Goal: Information Seeking & Learning: Check status

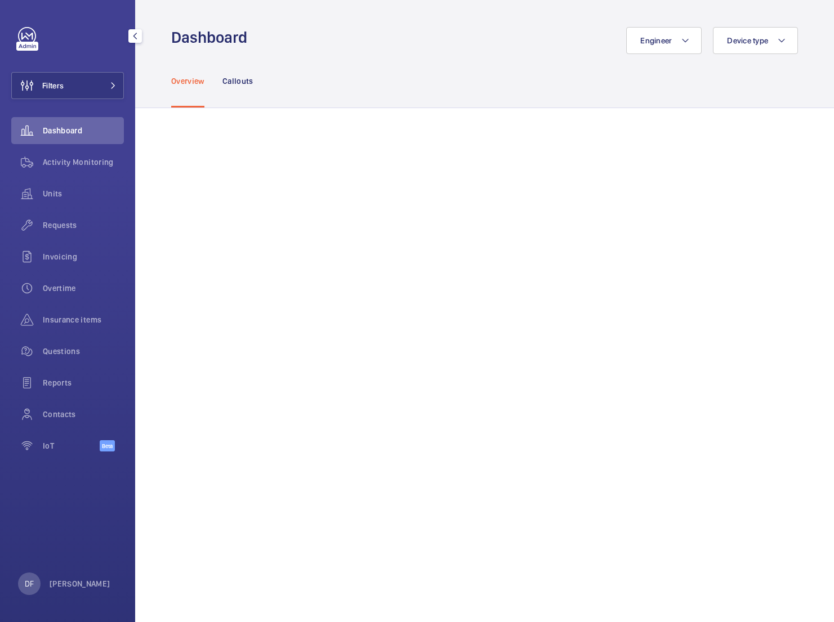
click at [78, 595] on div "DF David FAIN" at bounding box center [64, 584] width 92 height 23
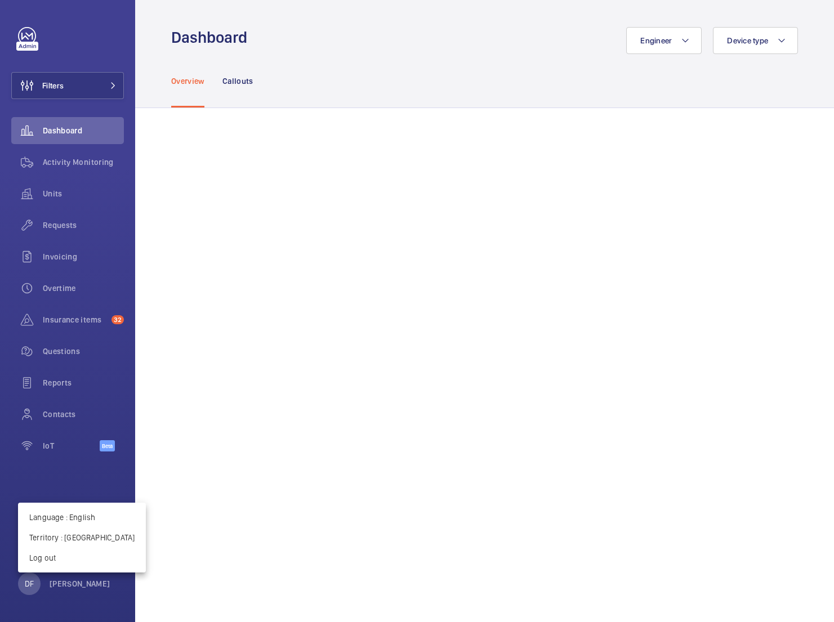
click at [83, 158] on div at bounding box center [417, 311] width 834 height 622
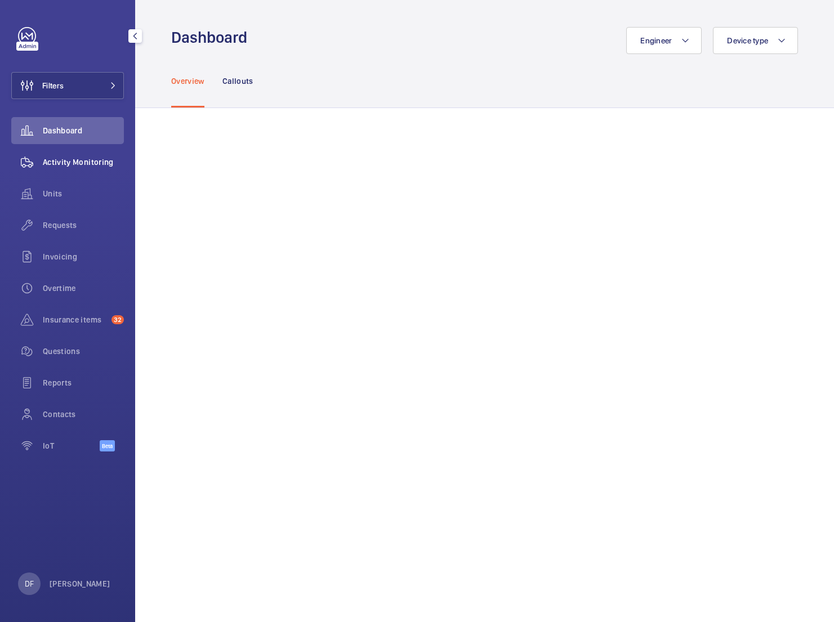
click at [81, 164] on span "Activity Monitoring" at bounding box center [83, 162] width 81 height 11
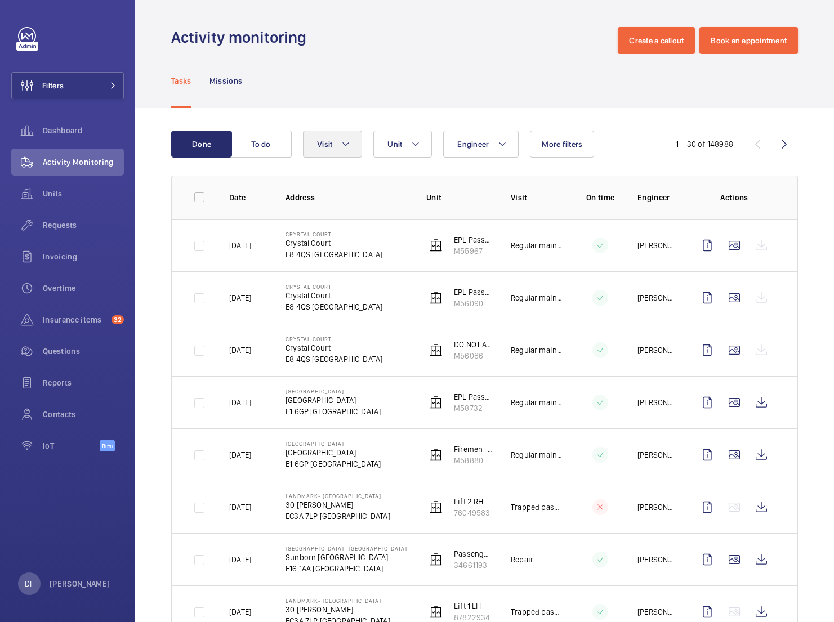
click at [350, 148] on mat-icon at bounding box center [345, 144] width 9 height 14
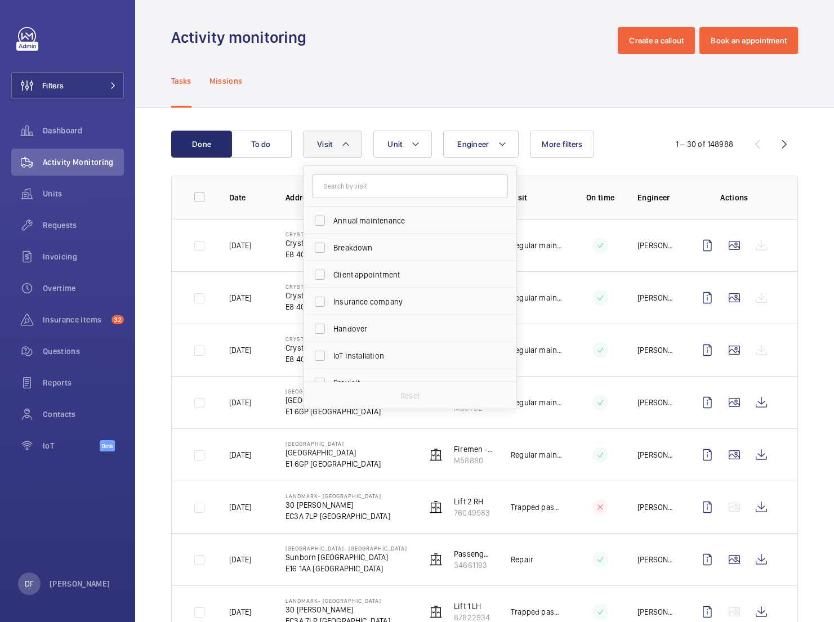
click at [240, 83] on p "Missions" at bounding box center [226, 80] width 33 height 11
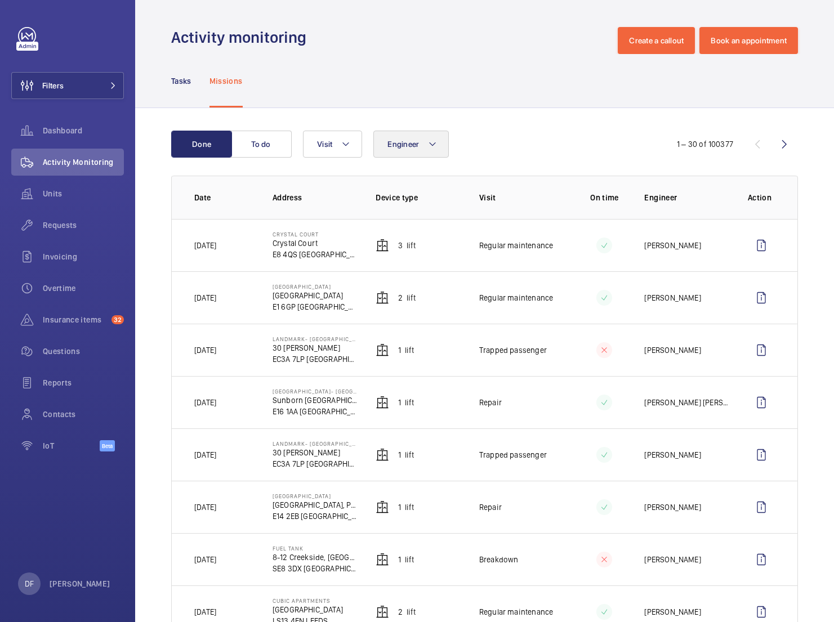
click at [376, 148] on button "Engineer" at bounding box center [410, 144] width 75 height 27
click at [351, 148] on button "Visit" at bounding box center [332, 144] width 59 height 27
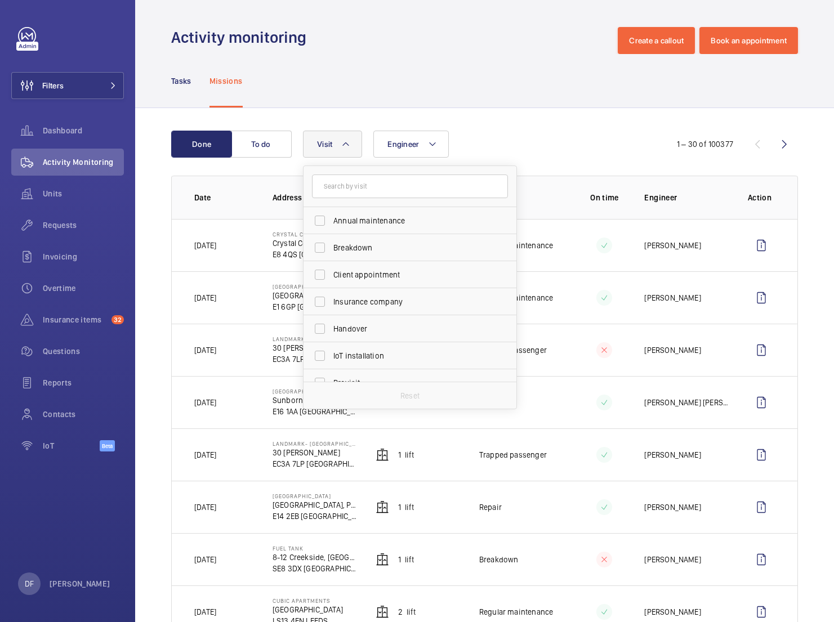
click at [194, 86] on nav "Tasks Missions" at bounding box center [207, 81] width 72 height 54
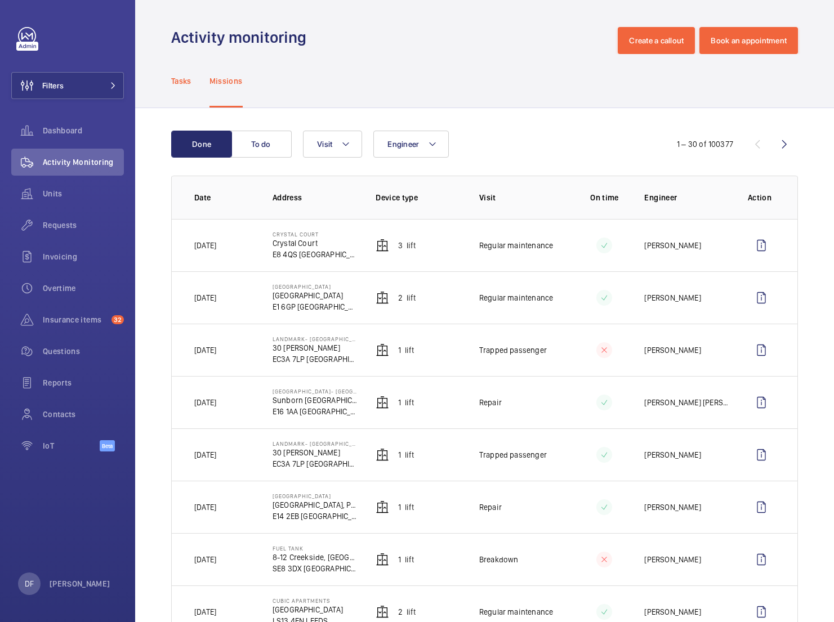
click at [185, 86] on p "Tasks" at bounding box center [181, 80] width 20 height 11
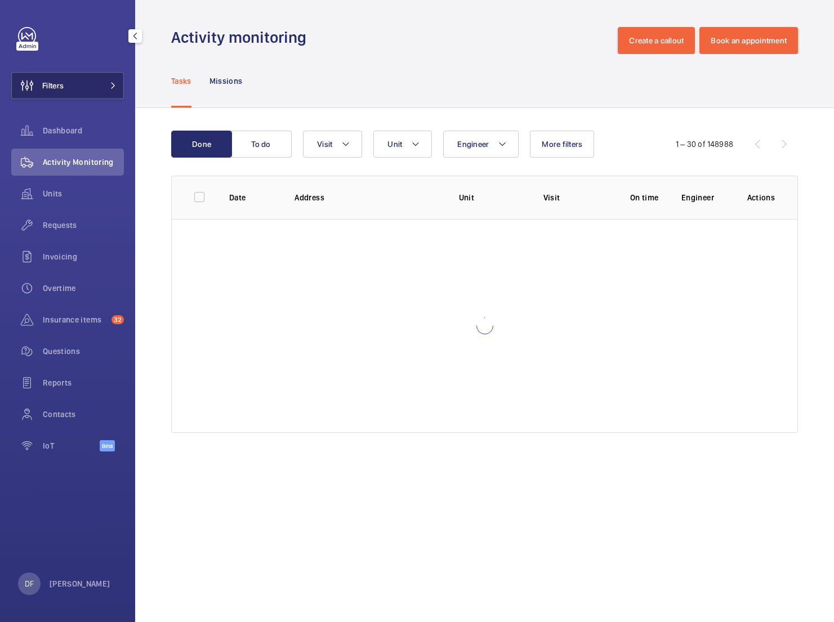
click at [113, 85] on mat-icon at bounding box center [113, 85] width 7 height 7
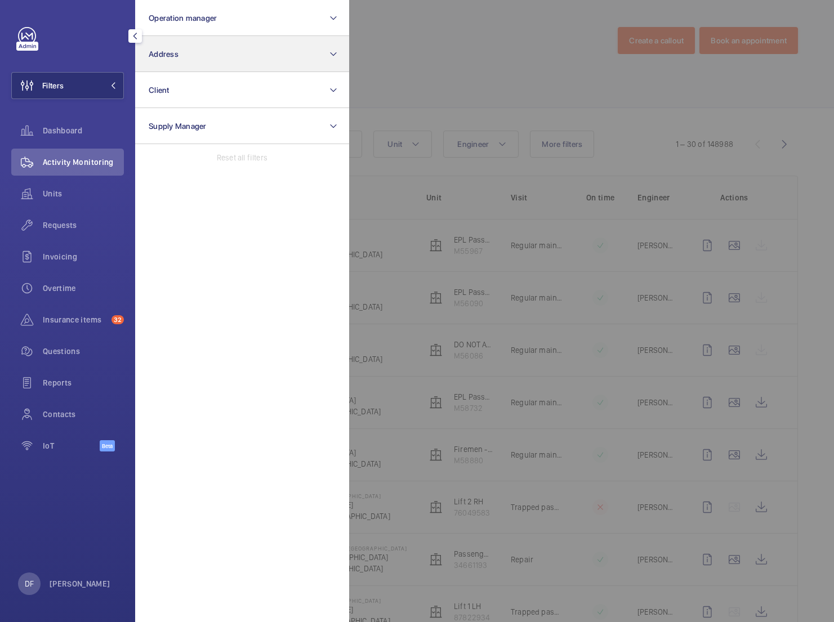
click at [242, 41] on button "Address" at bounding box center [242, 54] width 214 height 36
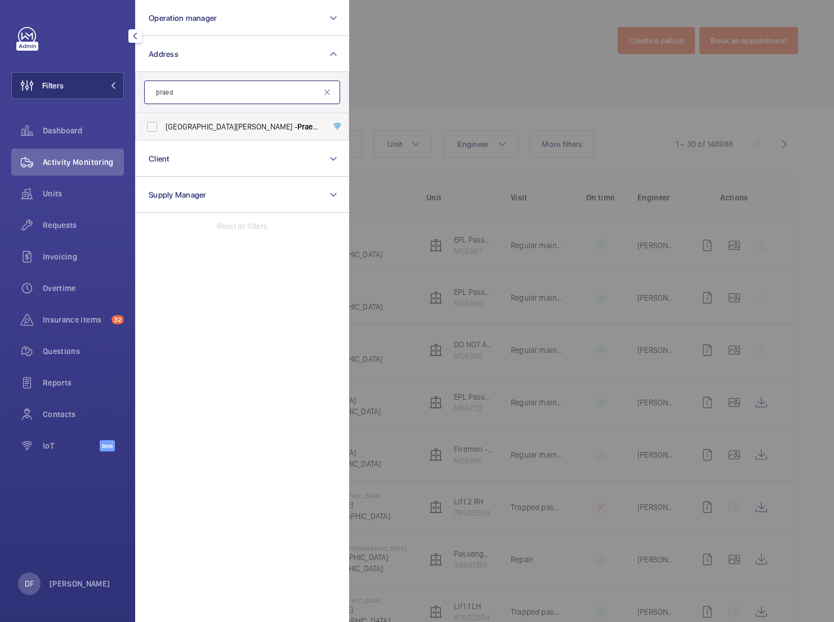
type input "praed"
click at [265, 132] on label "St Mary Hospital - Praed Street, LONDON W2 1NY" at bounding box center [234, 126] width 196 height 27
click at [163, 132] on input "St Mary Hospital - Praed Street, LONDON W2 1NY" at bounding box center [152, 126] width 23 height 23
checkbox input "true"
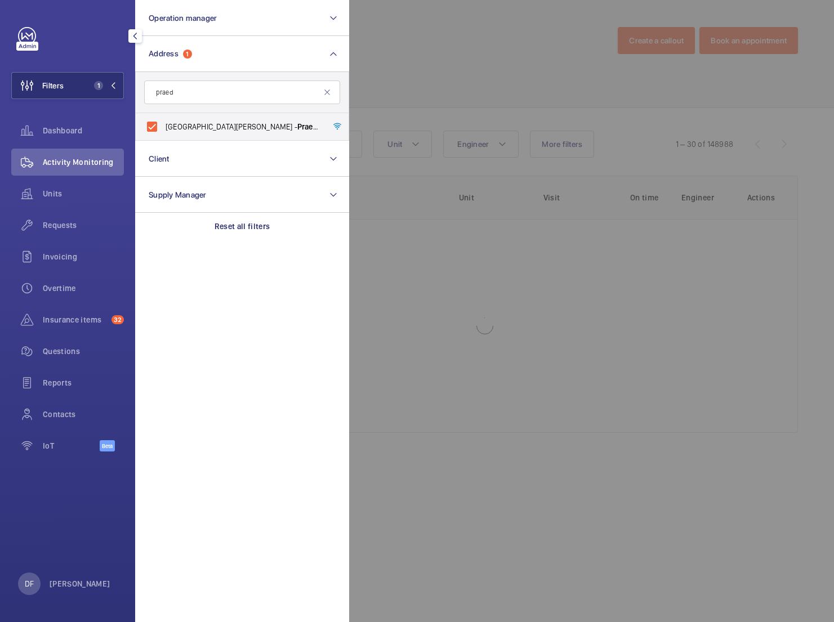
click at [418, 80] on div at bounding box center [766, 311] width 834 height 622
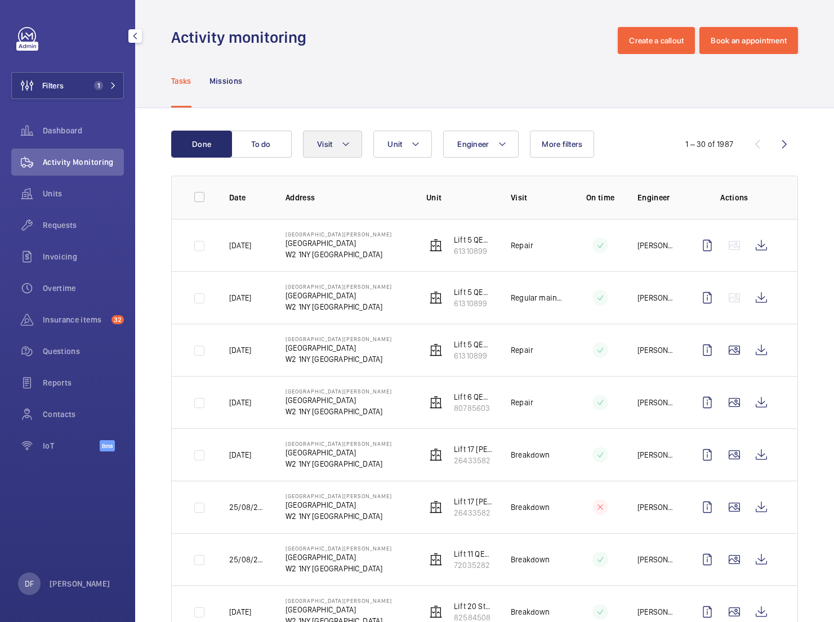
click at [349, 145] on mat-icon at bounding box center [345, 144] width 9 height 14
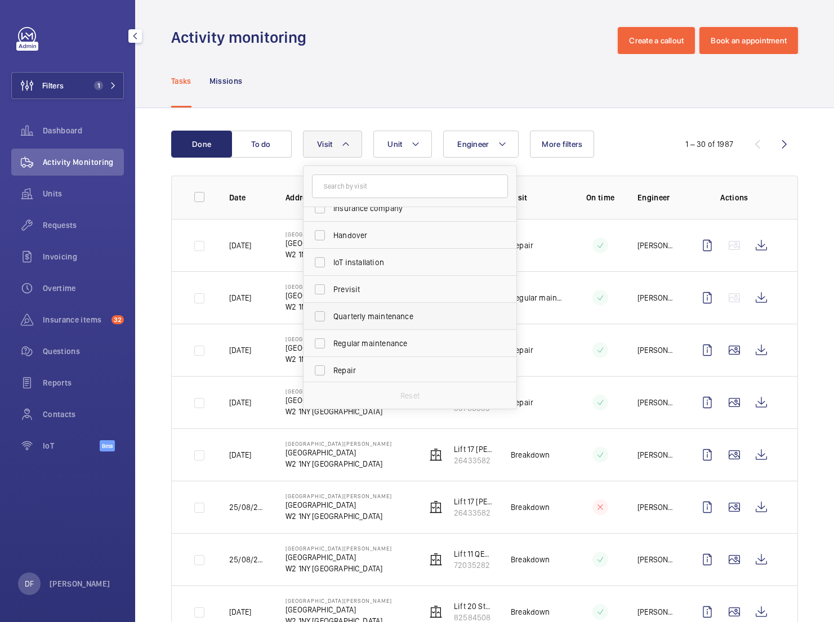
scroll to position [94, 0]
click at [396, 340] on span "Regular maintenance" at bounding box center [410, 342] width 155 height 11
click at [331, 340] on input "Regular maintenance" at bounding box center [320, 343] width 23 height 23
checkbox input "true"
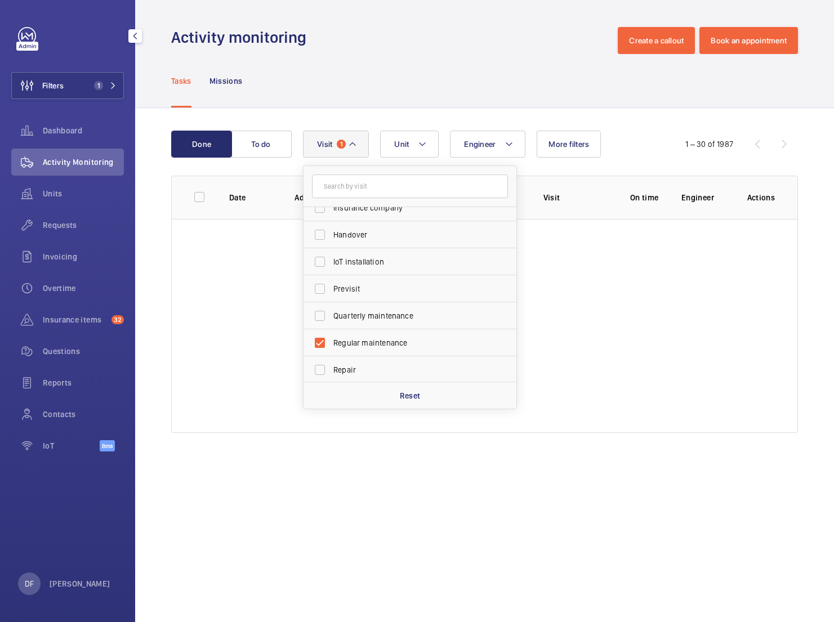
click at [371, 124] on div "Done To do Engineer Unit Visit 1 Annual maintenance Breakdown Client appointmen…" at bounding box center [484, 284] width 699 height 352
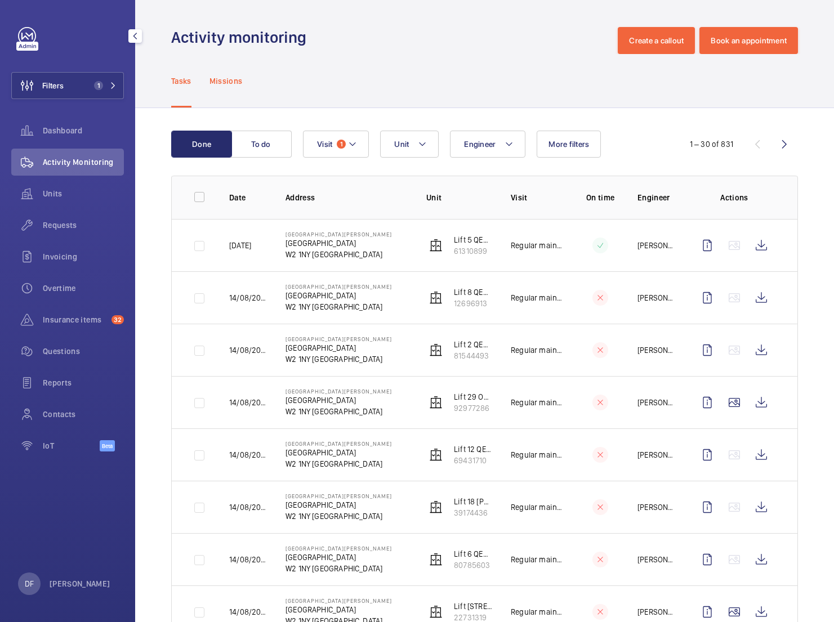
click at [234, 84] on p "Missions" at bounding box center [226, 80] width 33 height 11
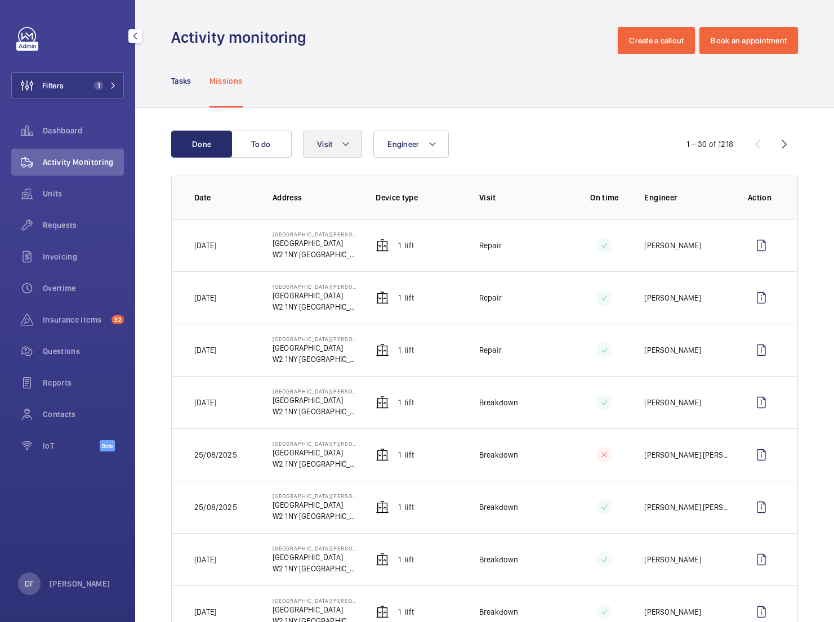
click at [353, 139] on button "Visit" at bounding box center [332, 144] width 59 height 27
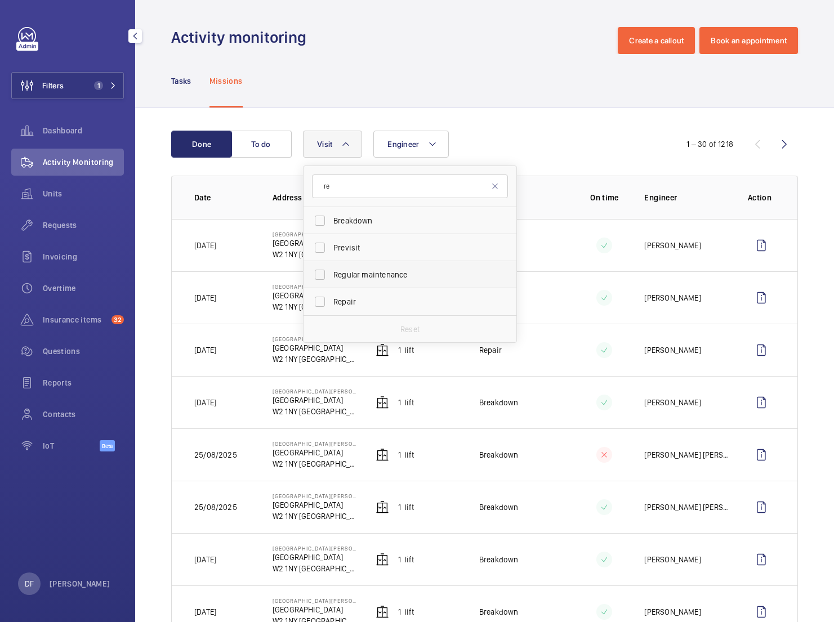
type input "re"
click at [368, 283] on label "Regular maintenance" at bounding box center [402, 274] width 196 height 27
click at [331, 283] on input "Regular maintenance" at bounding box center [320, 275] width 23 height 23
checkbox input "true"
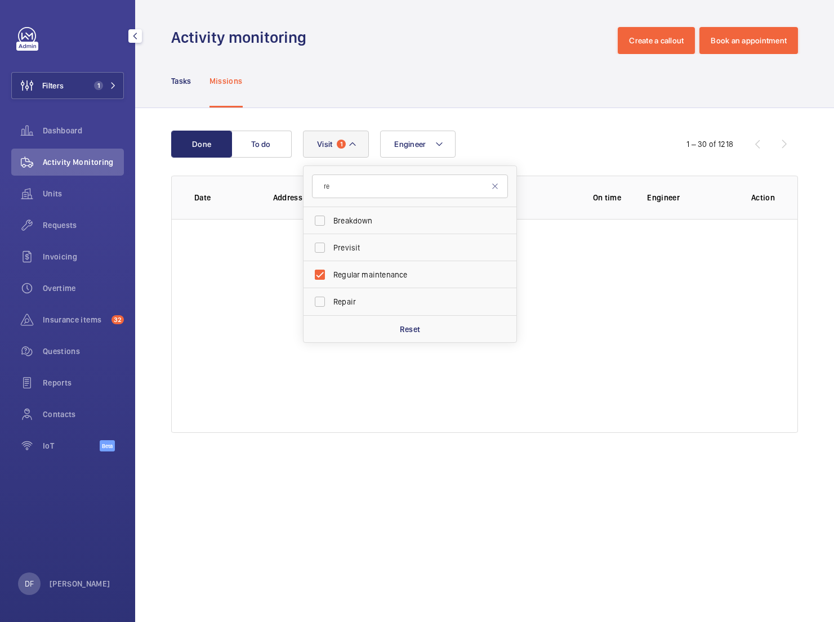
click at [514, 118] on div "Done To do Engineer Visit 1 re Breakdown Previsit Regular maintenance Repair Re…" at bounding box center [484, 284] width 699 height 352
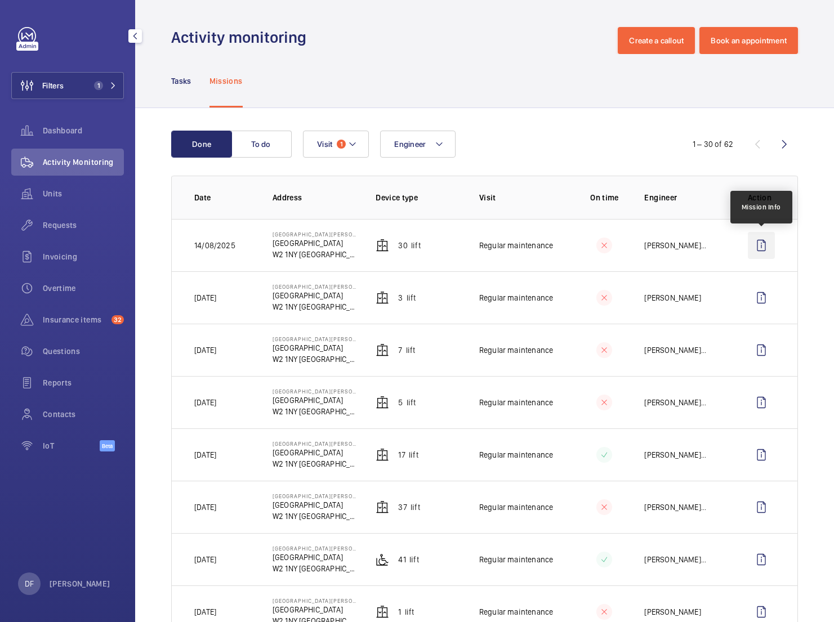
click at [754, 244] on wm-front-icon-button at bounding box center [761, 245] width 27 height 27
click at [186, 84] on p "Tasks" at bounding box center [181, 80] width 20 height 11
